Goal: Task Accomplishment & Management: Manage account settings

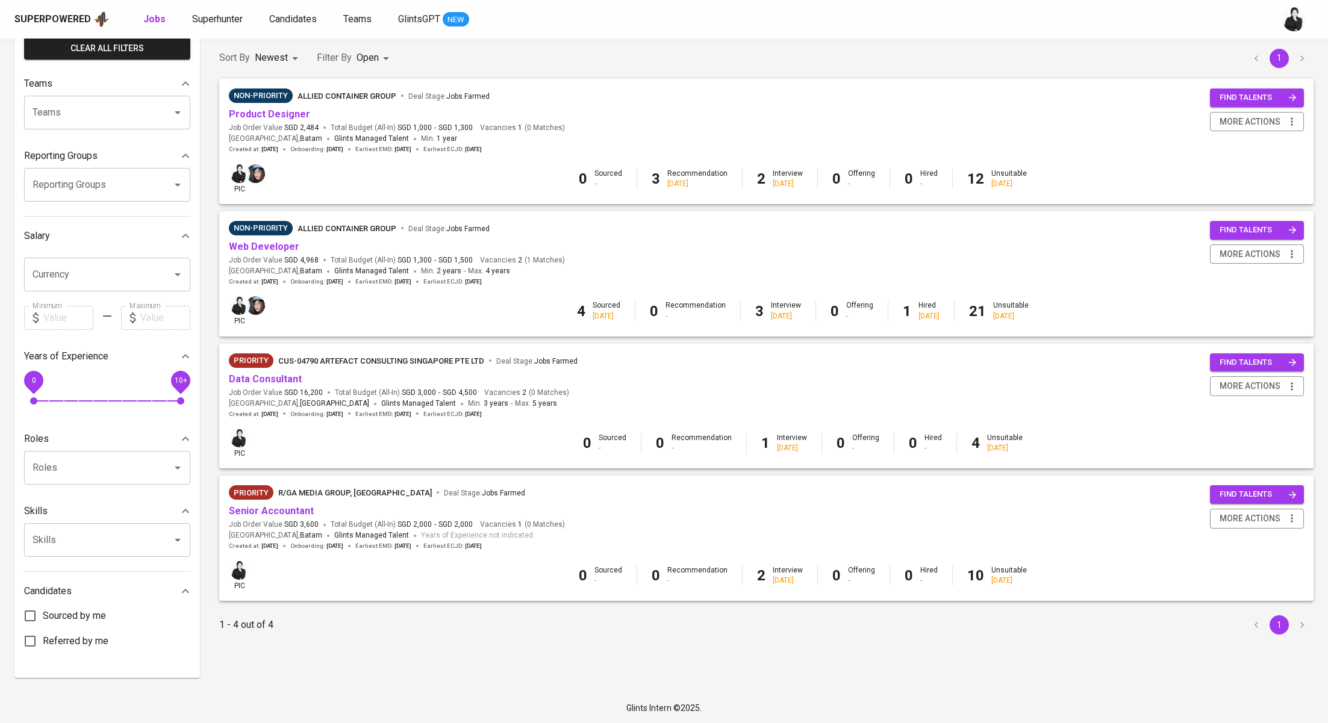
scroll to position [98, 0]
click at [283, 117] on link "Product Designer" at bounding box center [269, 113] width 81 height 11
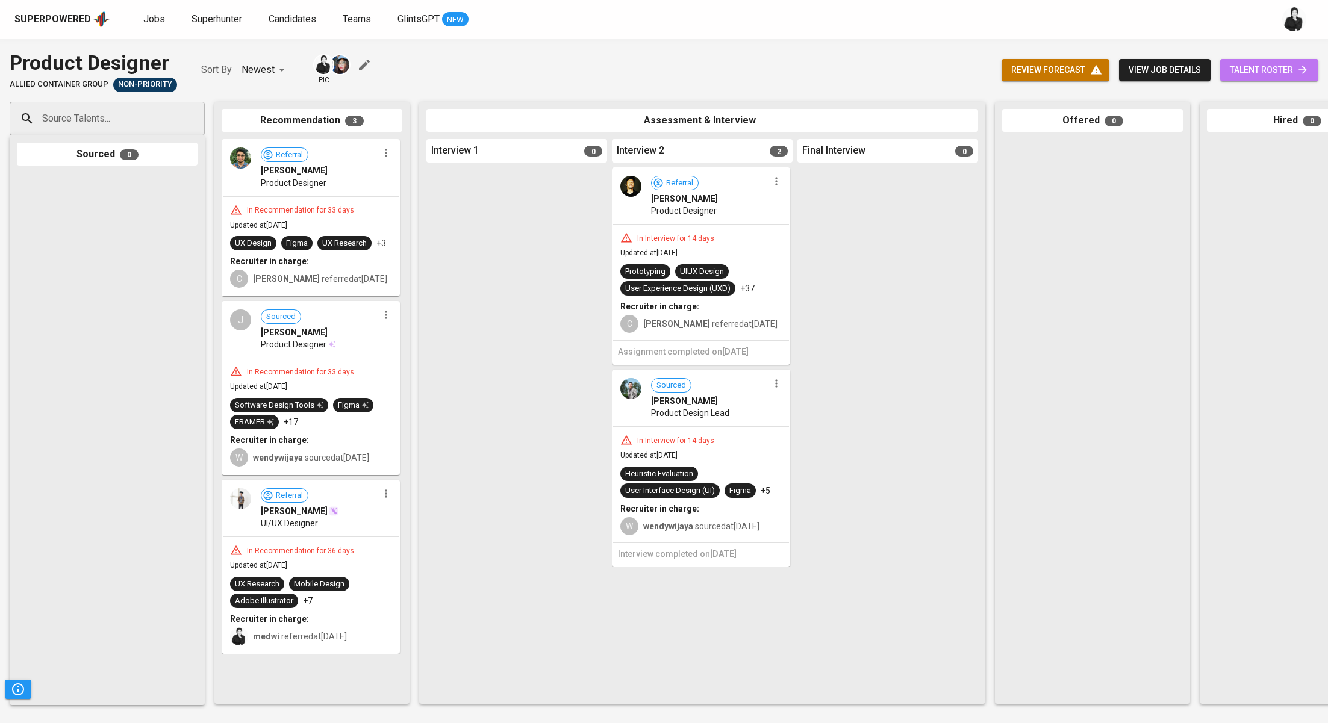
click at [1280, 80] on link "talent roster" at bounding box center [1269, 70] width 98 height 22
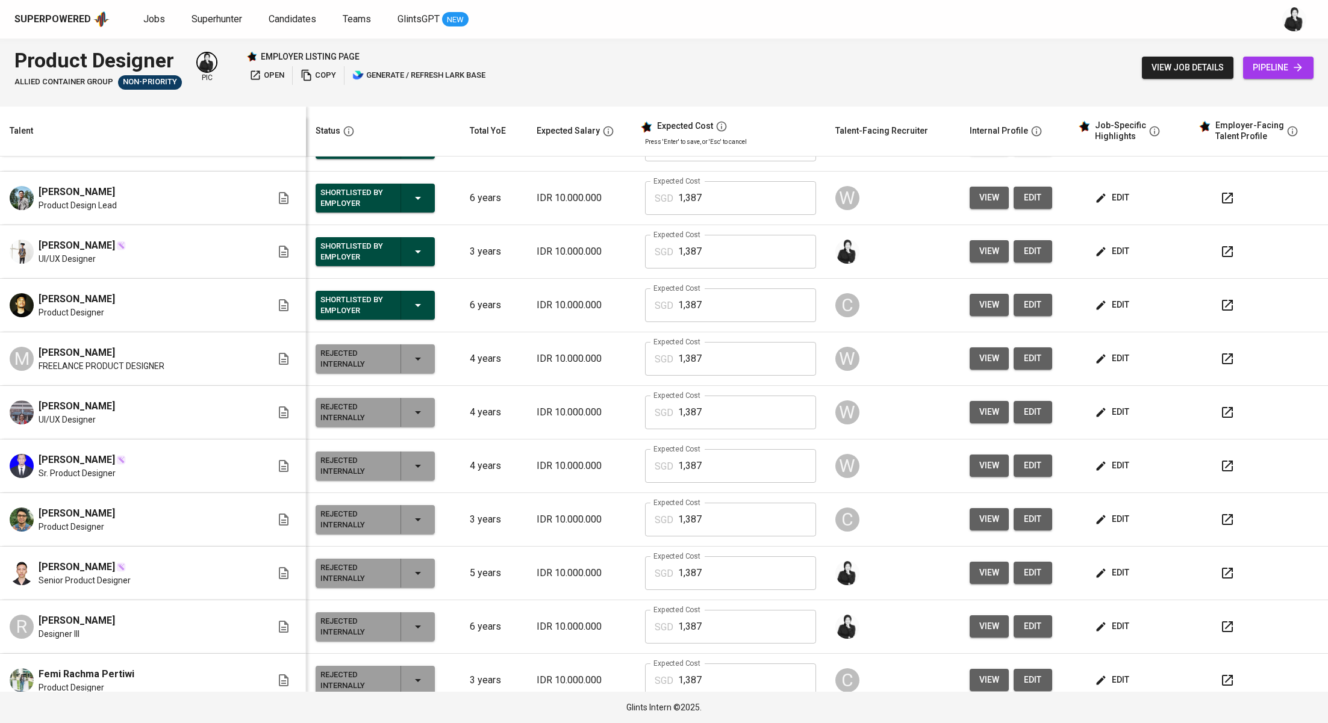
scroll to position [40, 0]
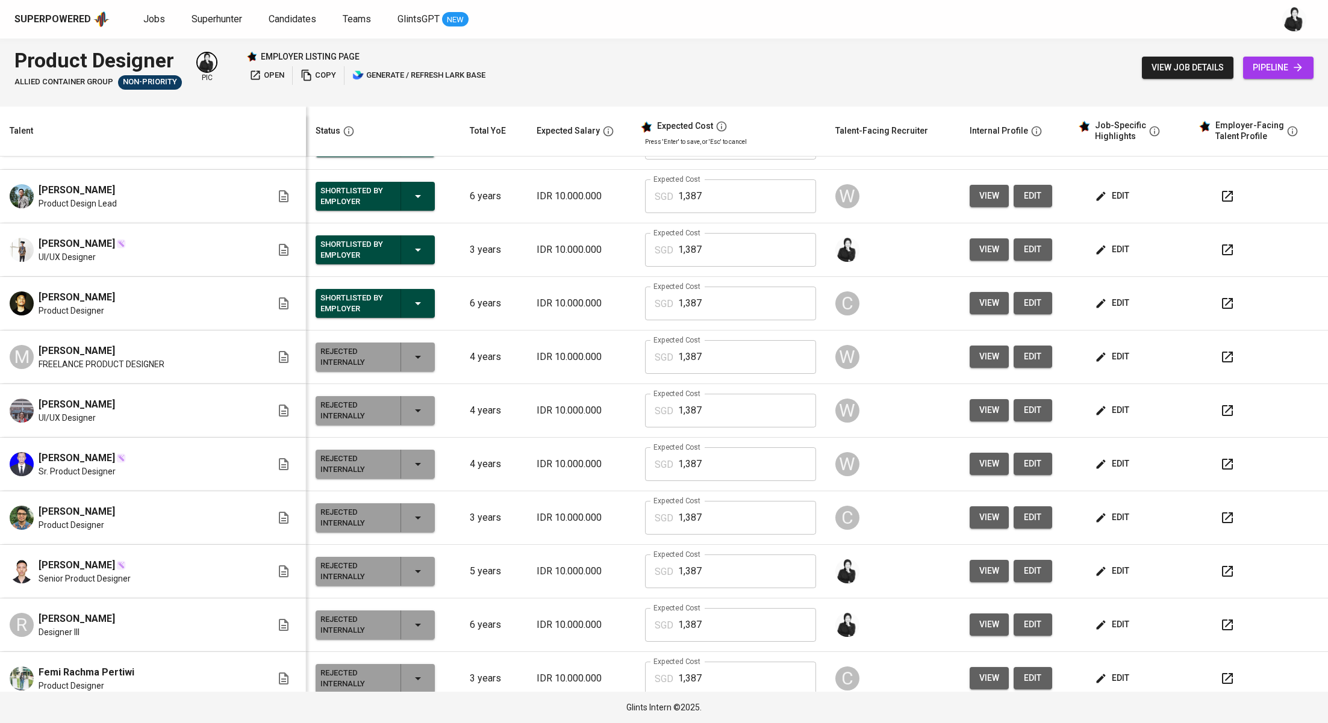
click at [1213, 258] on button "button" at bounding box center [1227, 250] width 29 height 29
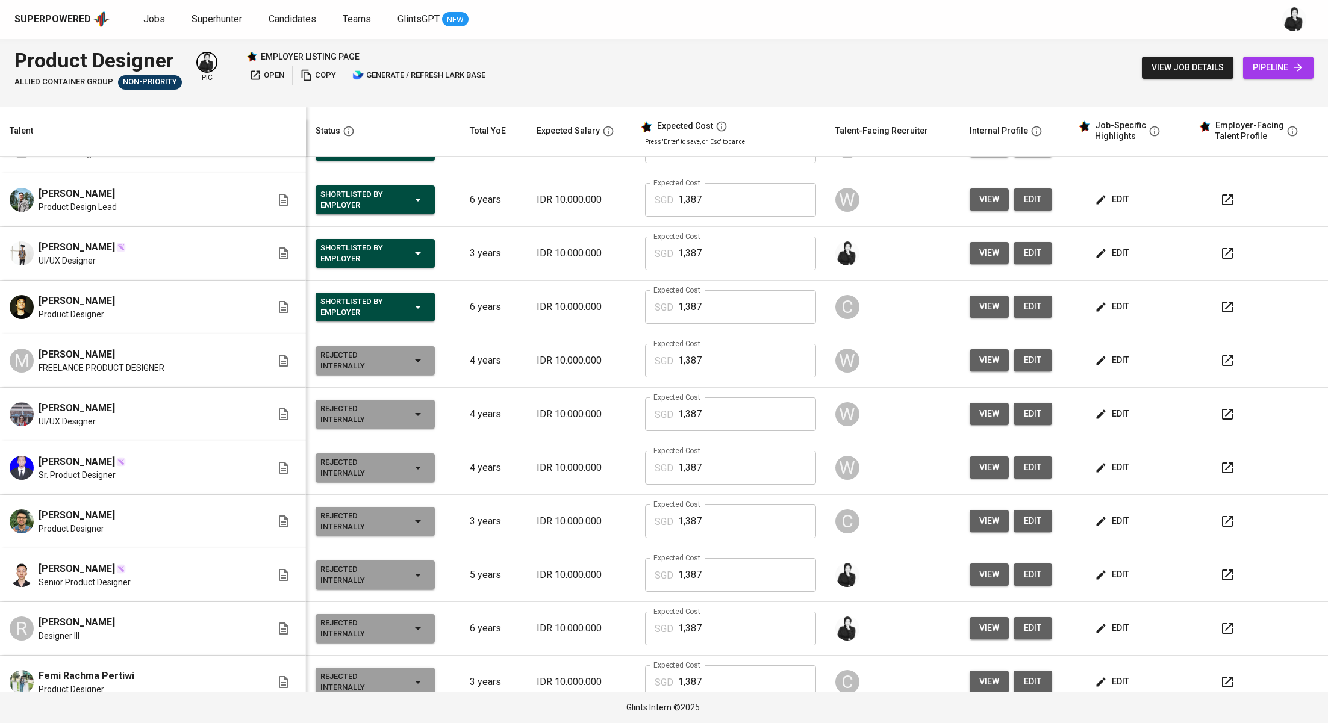
scroll to position [0, 0]
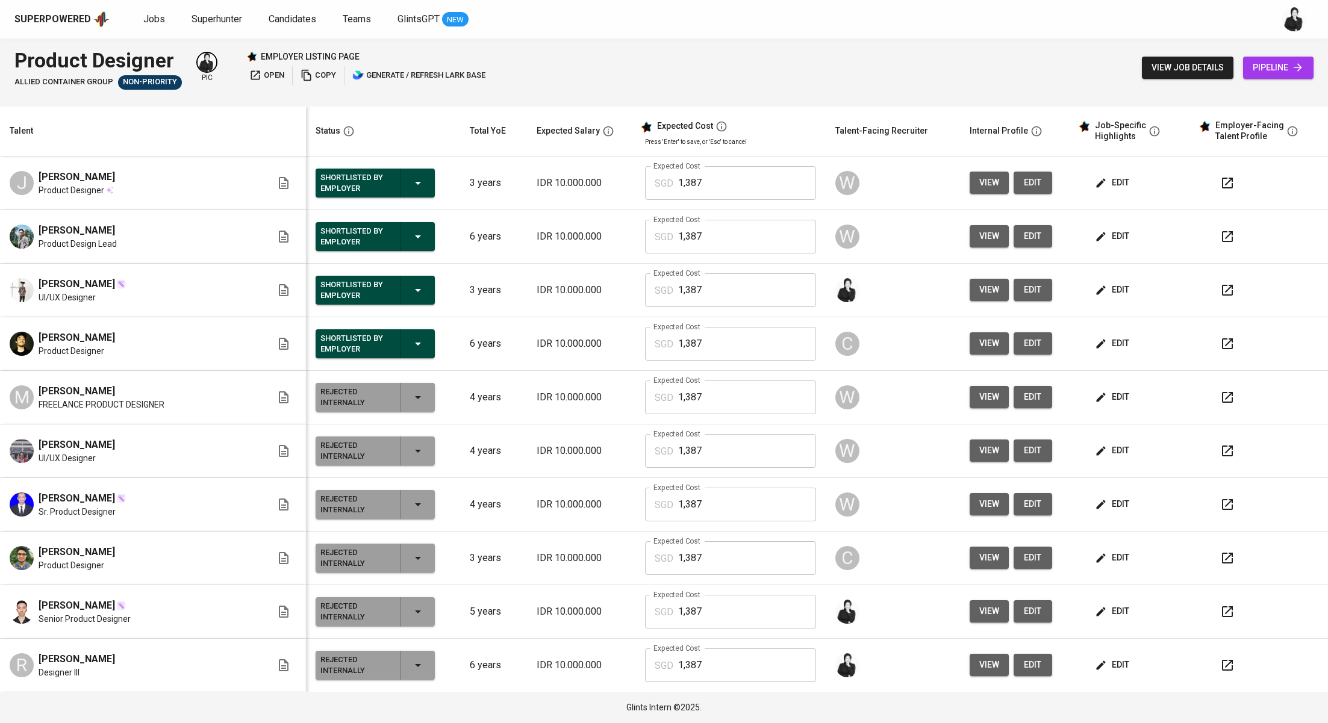
click at [1093, 281] on button "edit" at bounding box center [1114, 290] width 42 height 22
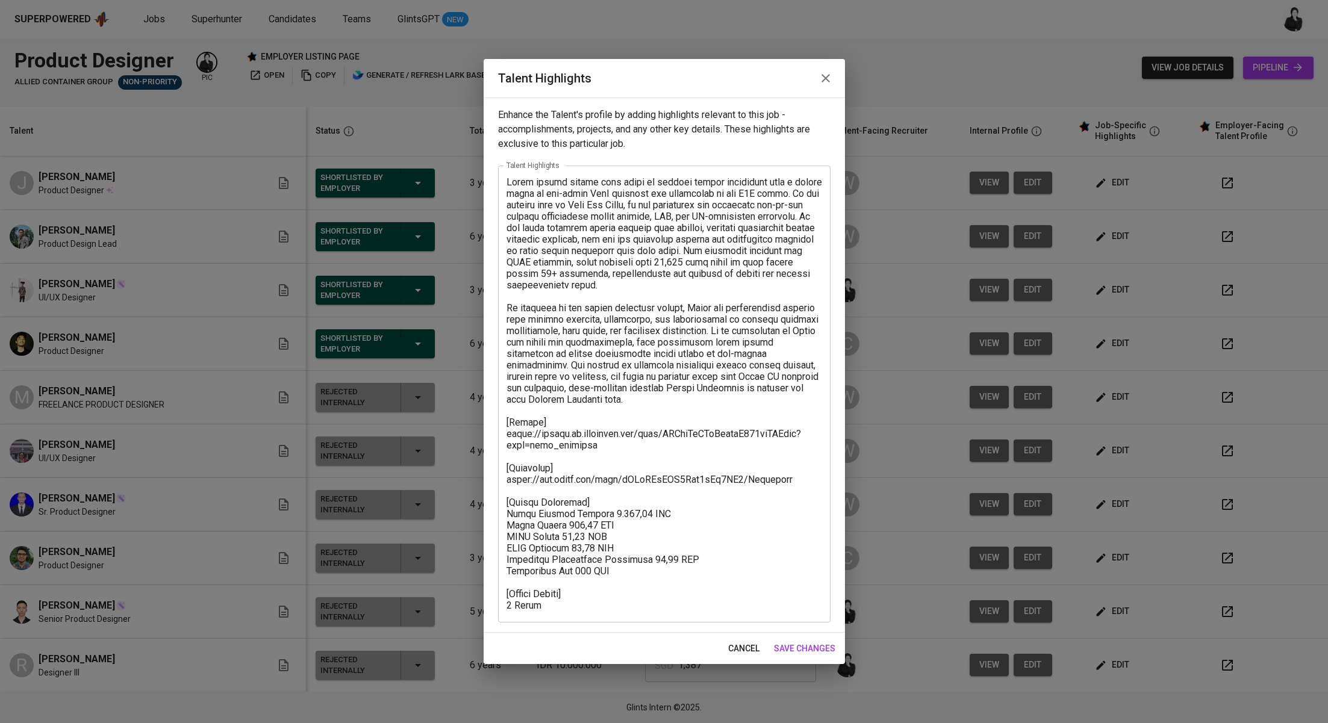
click at [826, 77] on icon "button" at bounding box center [826, 78] width 8 height 8
